Goal: Task Accomplishment & Management: Use online tool/utility

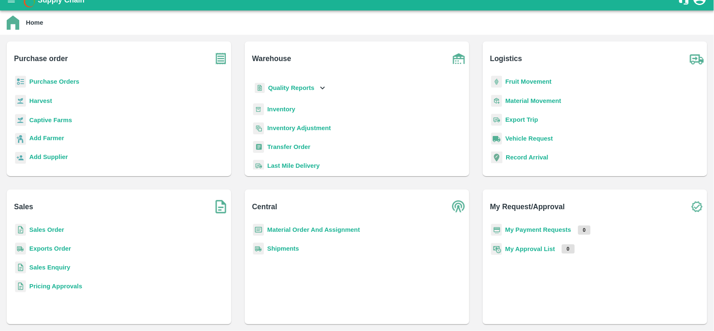
scroll to position [22, 0]
click at [271, 108] on b "Inventory" at bounding box center [281, 108] width 28 height 7
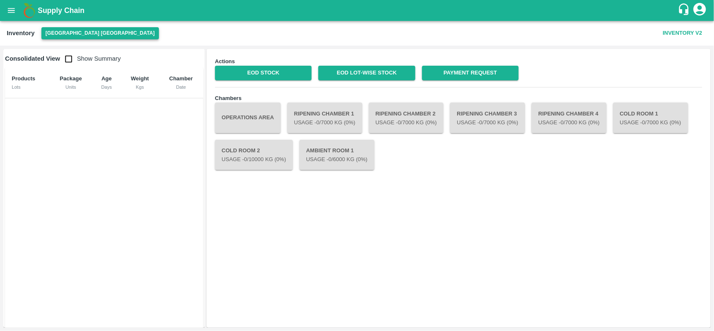
click at [60, 31] on button "[GEOGRAPHIC_DATA] [GEOGRAPHIC_DATA]" at bounding box center [99, 33] width 117 height 12
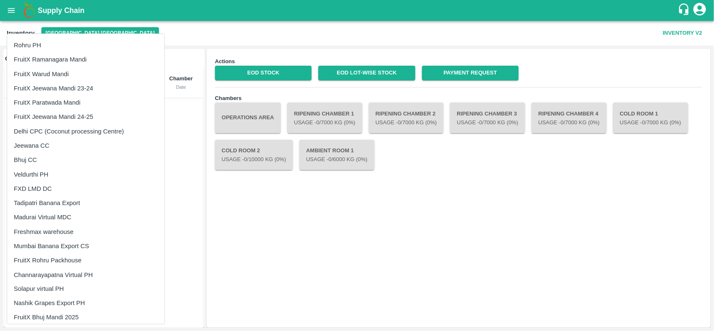
scroll to position [450, 0]
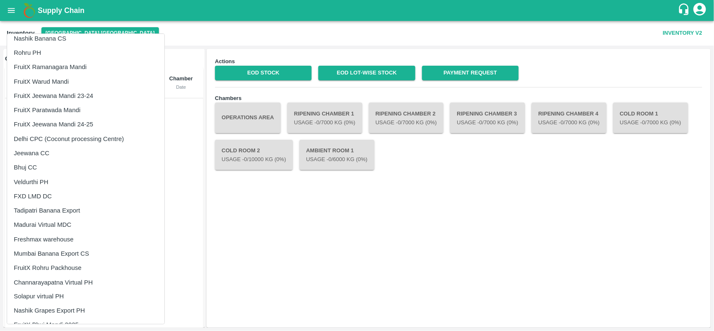
click at [38, 64] on li "FruitX Ramanagara Mandi" at bounding box center [85, 67] width 157 height 14
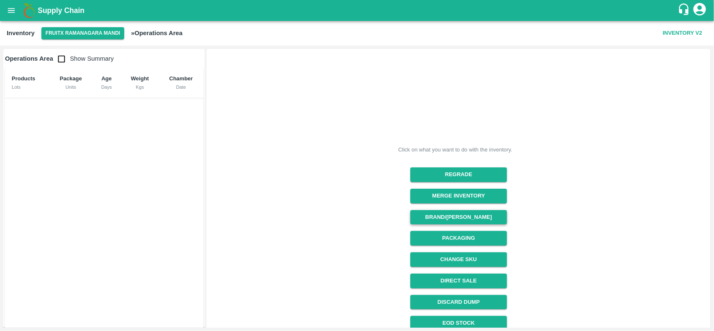
scroll to position [70, 0]
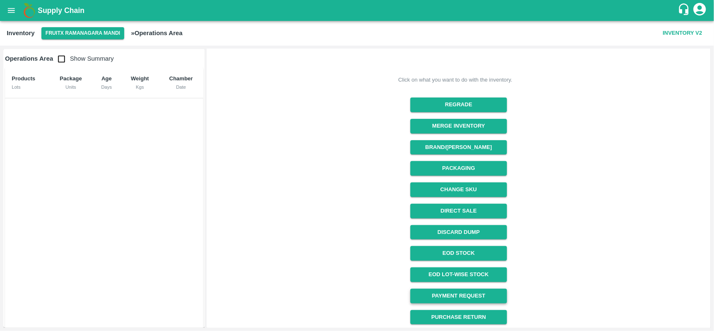
click at [456, 291] on link "Payment Request" at bounding box center [458, 295] width 97 height 15
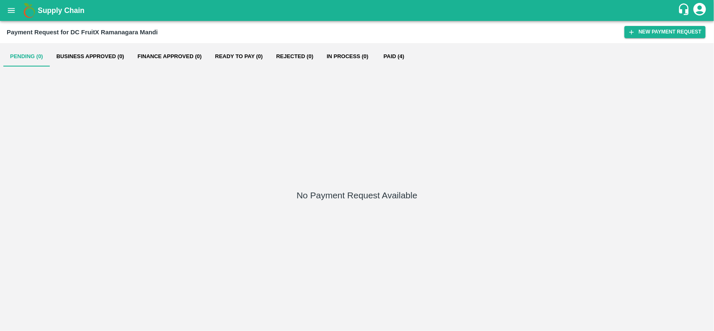
click at [390, 57] on button "Paid (4)" at bounding box center [394, 56] width 38 height 20
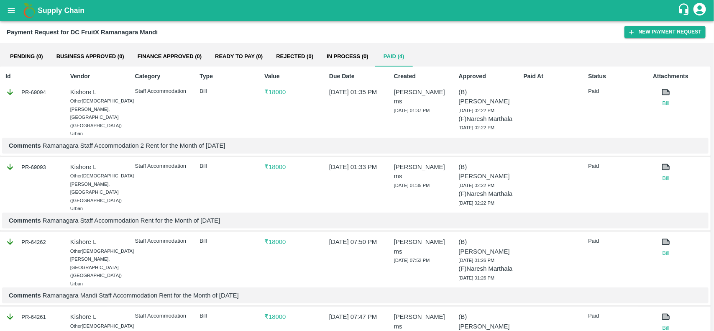
click at [663, 94] on icon at bounding box center [666, 92] width 6 height 5
click at [670, 107] on div "Attachments Bill" at bounding box center [678, 103] width 59 height 69
click at [669, 107] on link "Bill" at bounding box center [666, 103] width 26 height 8
click at [12, 9] on icon "open drawer" at bounding box center [11, 10] width 9 height 9
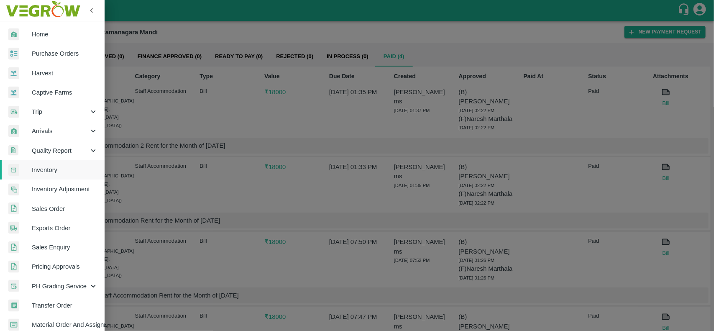
click at [72, 172] on span "Inventory" at bounding box center [65, 169] width 66 height 9
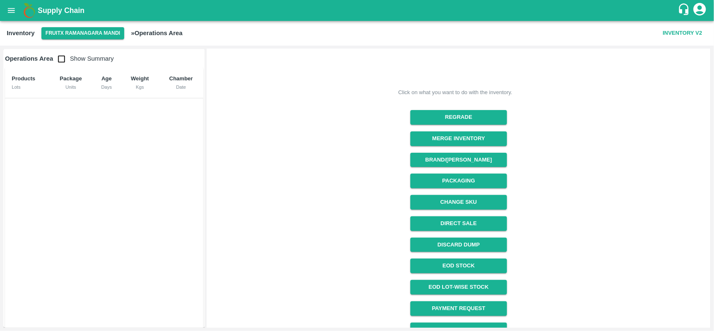
scroll to position [70, 0]
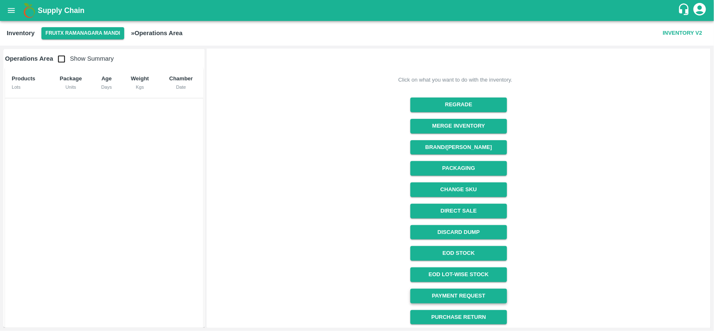
click at [463, 295] on link "Payment Request" at bounding box center [458, 295] width 97 height 15
click at [73, 27] on button "FruitX Ramanagara Mandi" at bounding box center [82, 33] width 83 height 12
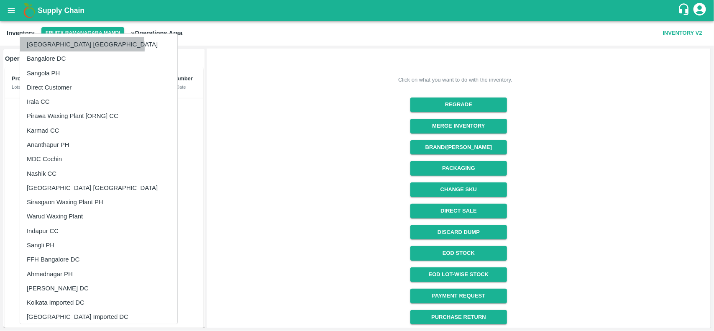
click at [62, 48] on li "[GEOGRAPHIC_DATA] [GEOGRAPHIC_DATA]" at bounding box center [98, 44] width 157 height 14
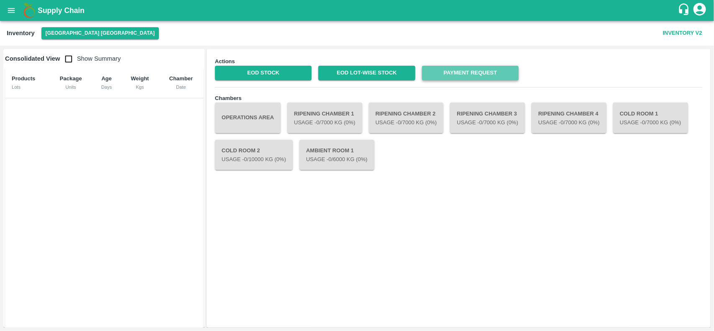
click at [451, 71] on link "Payment Request" at bounding box center [470, 73] width 97 height 15
click at [63, 31] on button "[GEOGRAPHIC_DATA] [GEOGRAPHIC_DATA]" at bounding box center [99, 33] width 117 height 12
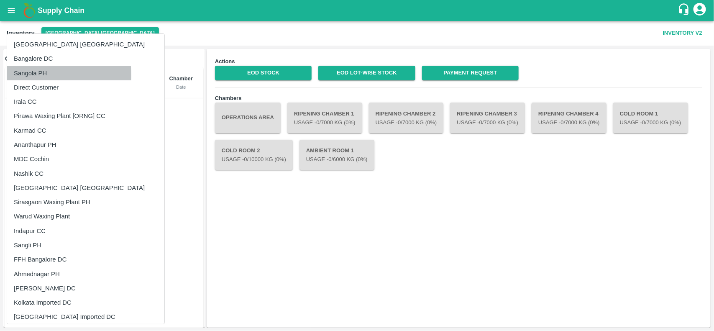
click at [43, 75] on li "Sangola PH" at bounding box center [85, 73] width 157 height 14
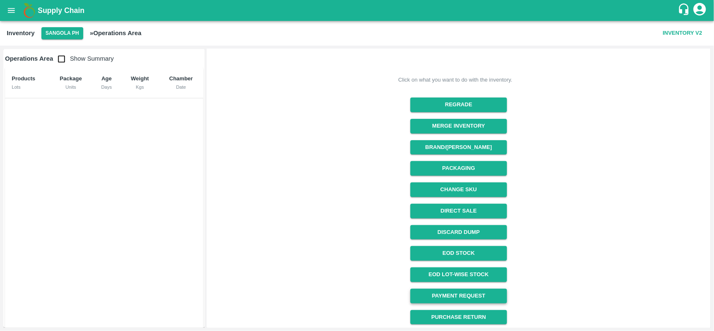
click at [449, 293] on link "Payment Request" at bounding box center [458, 295] width 97 height 15
click at [59, 35] on button "Sangola PH" at bounding box center [62, 33] width 42 height 12
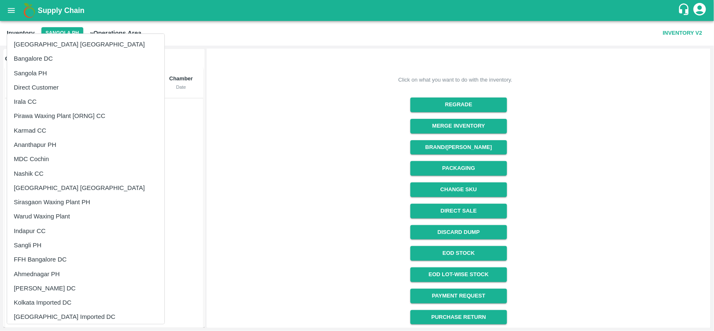
click at [25, 101] on li "Irala CC" at bounding box center [85, 101] width 157 height 14
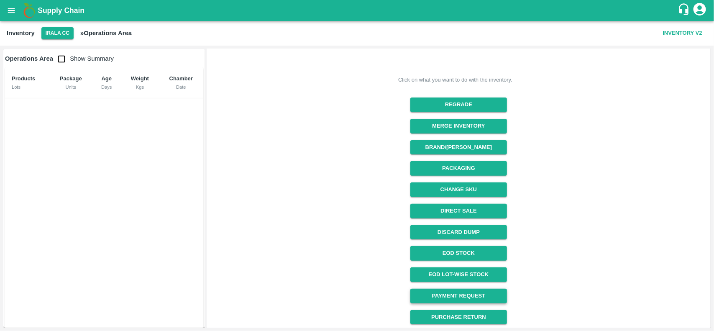
click at [439, 298] on link "Payment Request" at bounding box center [458, 295] width 97 height 15
click at [64, 34] on button "Irala CC" at bounding box center [57, 33] width 32 height 12
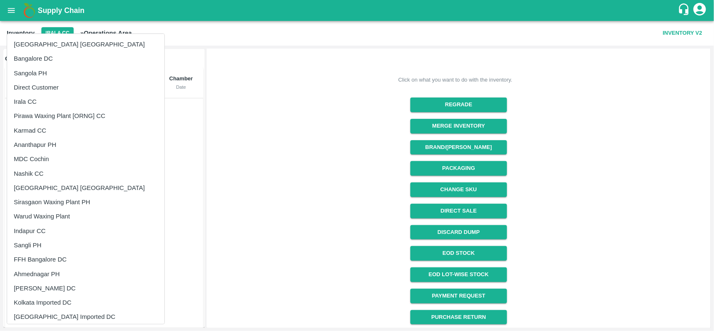
click at [38, 113] on li "Pirawa Waxing Plant [ORNG] CC" at bounding box center [85, 116] width 157 height 14
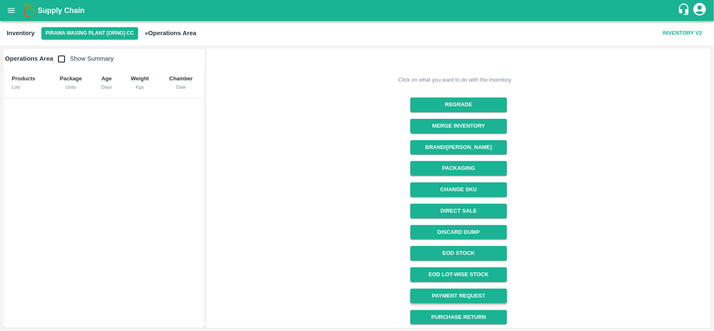
click at [432, 289] on link "Payment Request" at bounding box center [458, 295] width 97 height 15
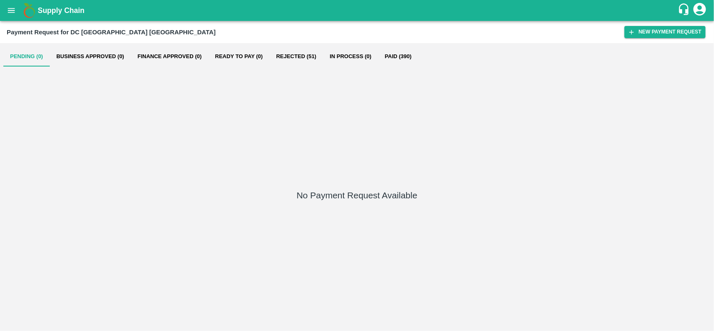
click at [291, 56] on button "Rejected (51)" at bounding box center [296, 56] width 54 height 20
